Goal: Information Seeking & Learning: Learn about a topic

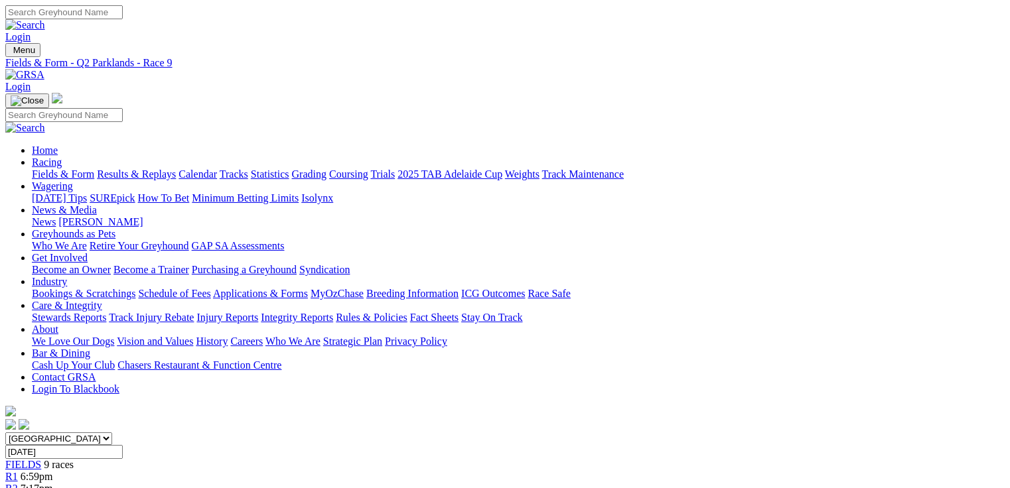
click at [32, 169] on link "Fields & Form" at bounding box center [63, 174] width 62 height 11
click at [112, 433] on select "South Australia New South Wales Northern Territory Queensland Tasmania Victoria…" at bounding box center [58, 439] width 107 height 13
select select "QLD"
click at [90, 433] on select "South Australia New South Wales Northern Territory Queensland Tasmania Victoria…" at bounding box center [58, 439] width 107 height 13
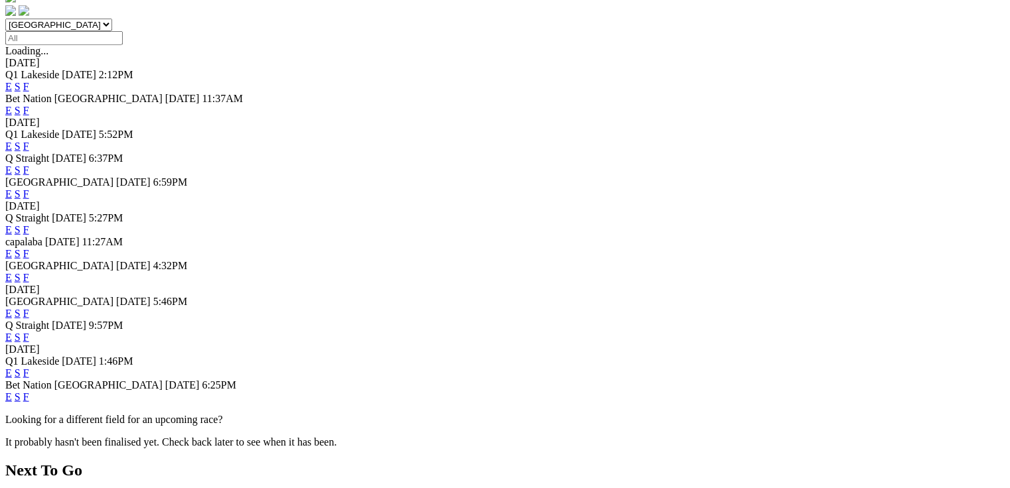
scroll to position [478, 0]
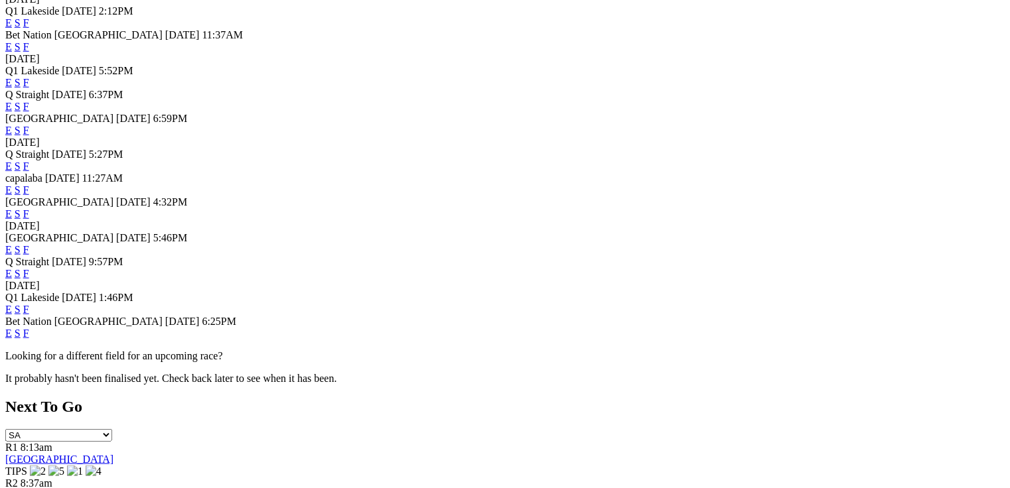
click at [12, 249] on link "E" at bounding box center [8, 249] width 7 height 11
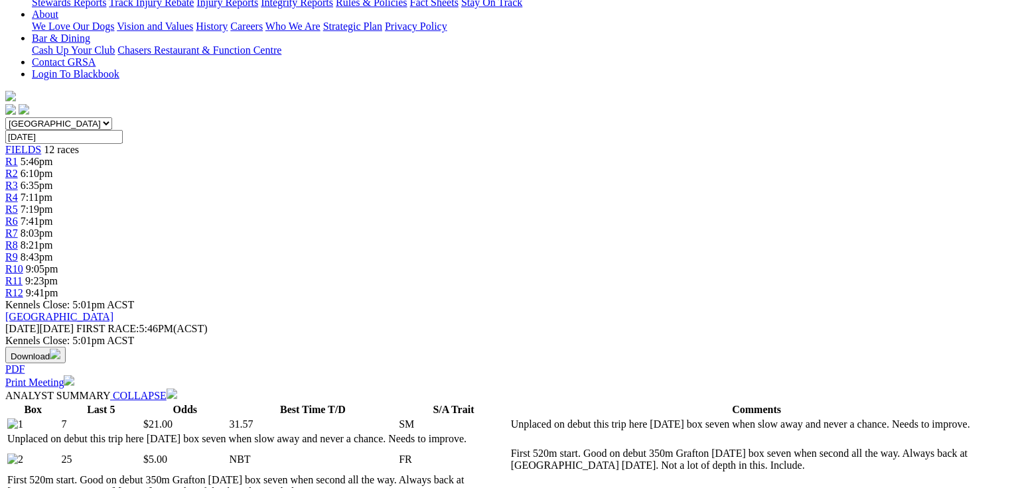
scroll to position [584, 0]
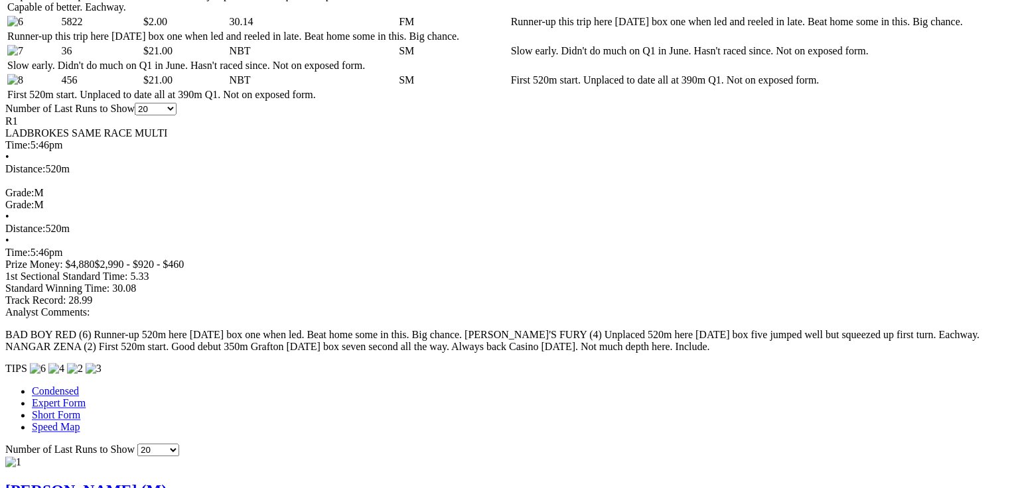
scroll to position [955, 0]
